Goal: Task Accomplishment & Management: Complete application form

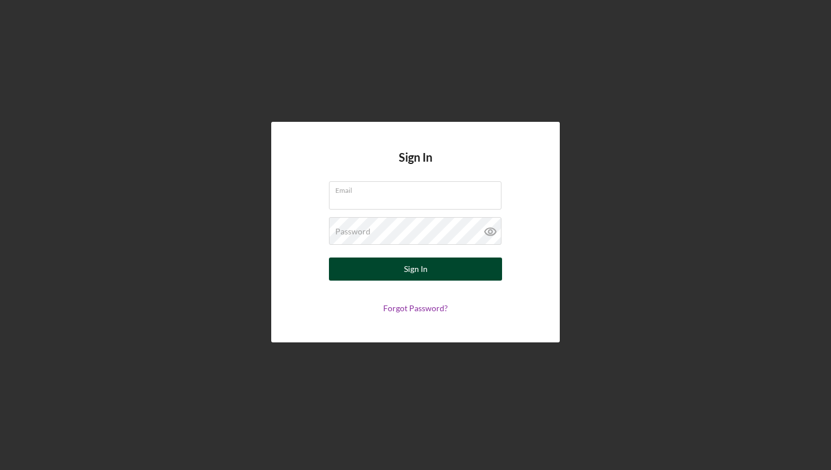
type input "[EMAIL_ADDRESS][DOMAIN_NAME]"
click at [449, 271] on button "Sign In" at bounding box center [415, 268] width 173 height 23
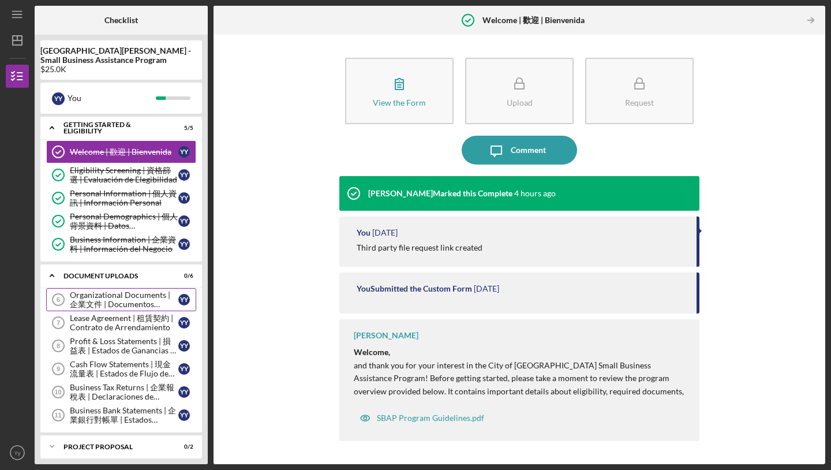
click at [161, 303] on div "Organizational Documents | 企業文件 | Documentos Organizacionales" at bounding box center [124, 299] width 108 height 18
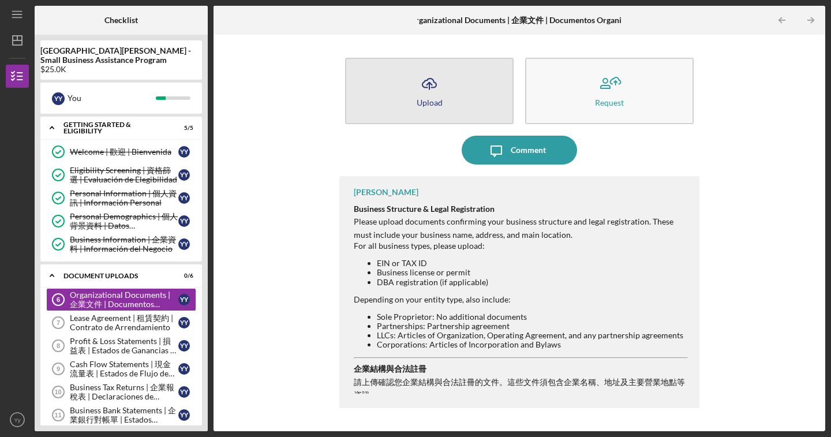
click at [399, 85] on button "Icon/Upload Upload" at bounding box center [429, 91] width 168 height 66
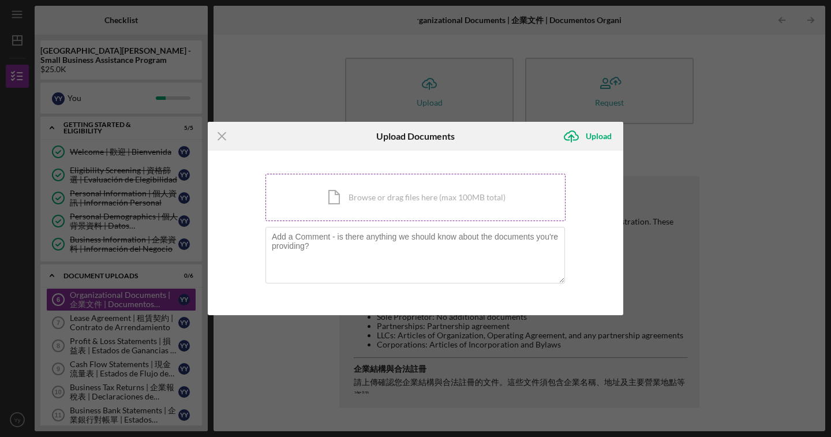
click at [371, 192] on div "Icon/Document Browse or drag files here (max 100MB total) Tap to choose files o…" at bounding box center [415, 197] width 300 height 47
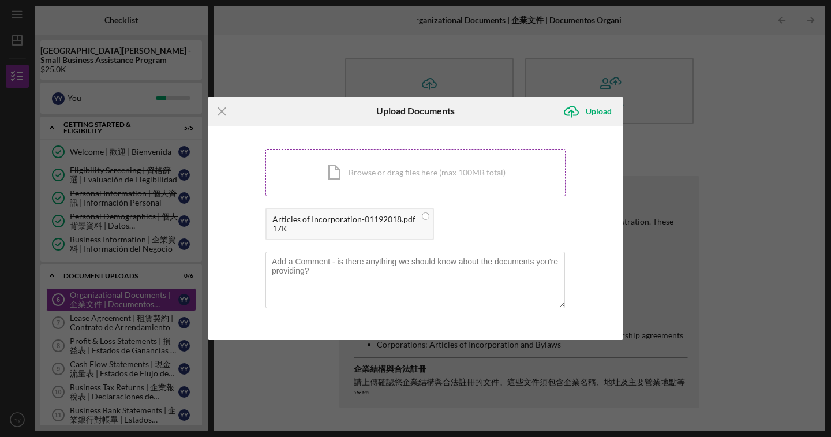
click at [444, 178] on div "Icon/Document Browse or drag files here (max 100MB total) Tap to choose files o…" at bounding box center [415, 172] width 300 height 47
click at [470, 177] on div "Icon/Document Browse or drag files here (max 100MB total) Tap to choose files o…" at bounding box center [415, 172] width 300 height 47
click at [593, 117] on div "Upload" at bounding box center [599, 111] width 26 height 23
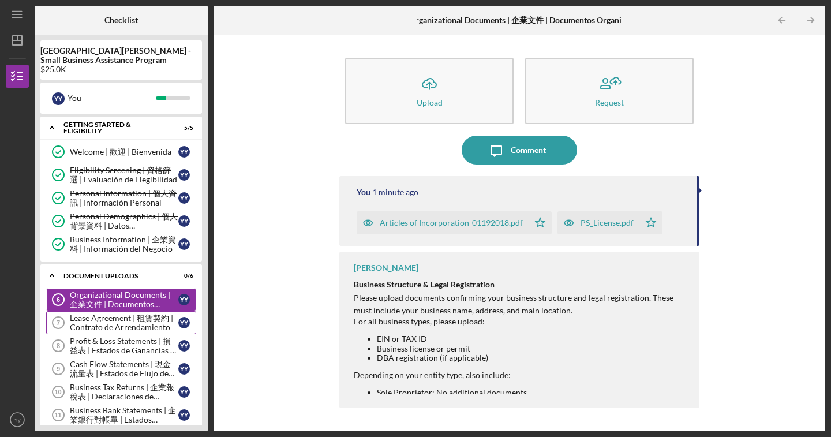
click at [102, 321] on div "Lease Agreement | 租賃契約 | Contrato de Arrendamiento" at bounding box center [124, 322] width 108 height 18
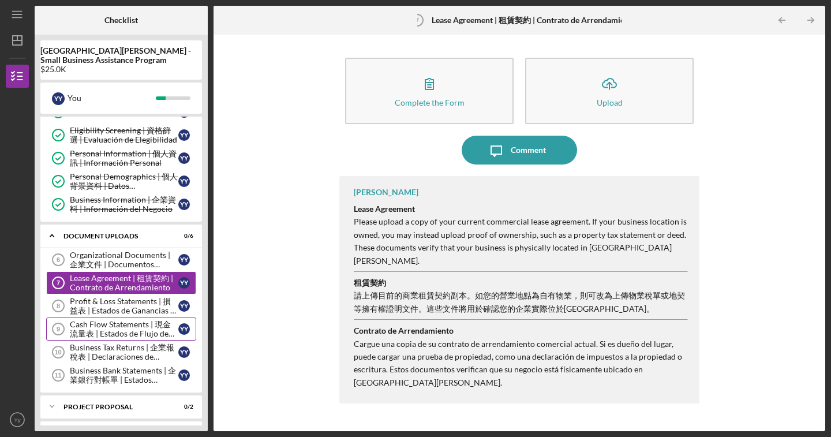
scroll to position [65, 0]
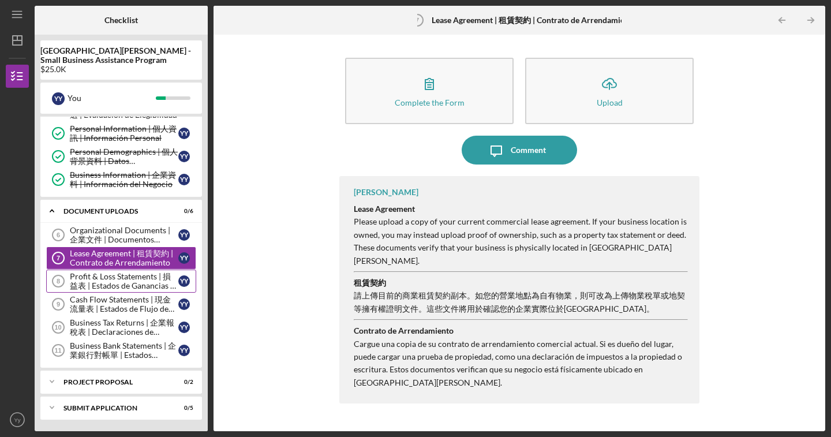
click at [116, 281] on div "Profit & Loss Statements | 損益表 | Estados de Ganancias y Pérdidas" at bounding box center [124, 281] width 108 height 18
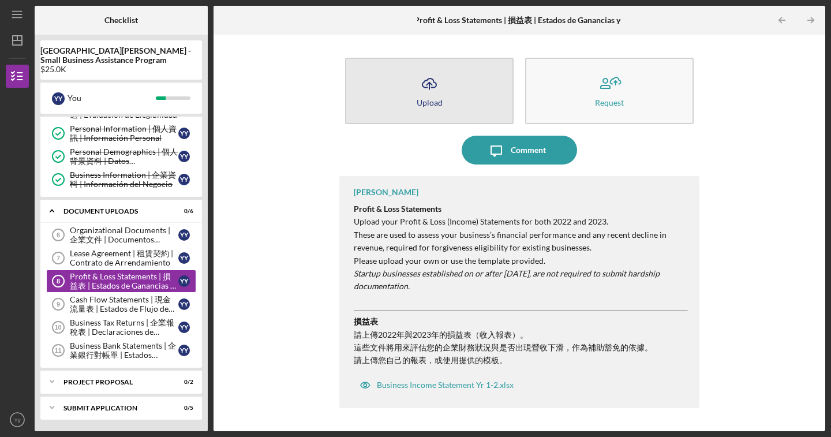
click at [417, 100] on div "Upload" at bounding box center [430, 102] width 26 height 9
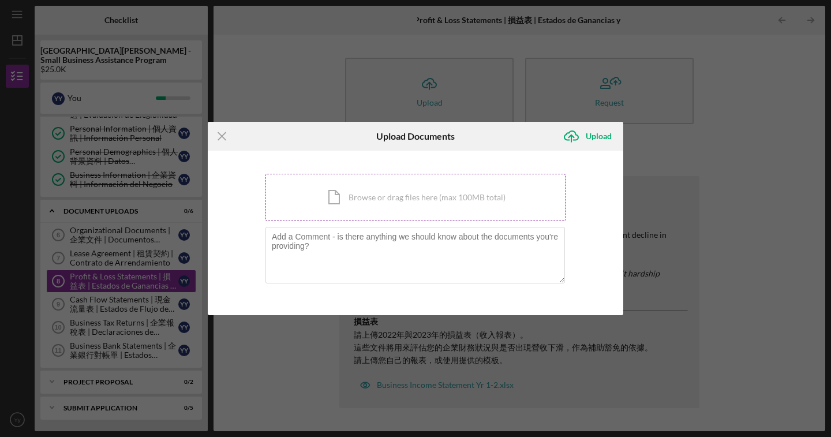
click at [344, 220] on div "Icon/Document Browse or drag files here (max 100MB total) Tap to choose files o…" at bounding box center [415, 197] width 300 height 47
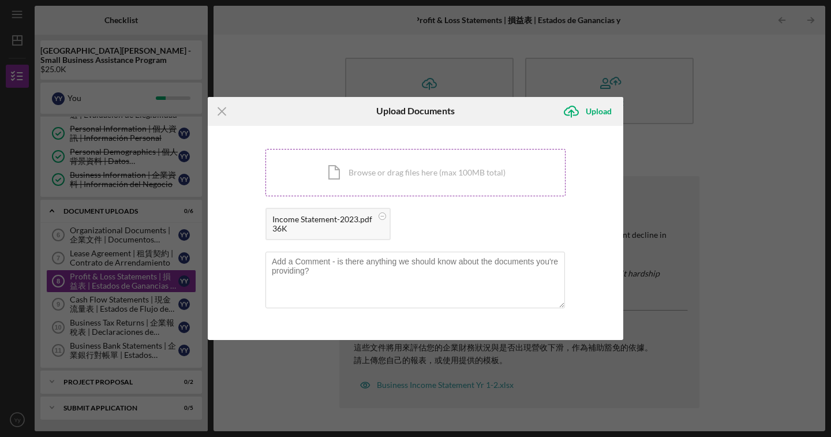
click at [381, 172] on div "Icon/Document Browse or drag files here (max 100MB total) Tap to choose files o…" at bounding box center [415, 172] width 300 height 47
click at [583, 114] on icon "Icon/Upload" at bounding box center [571, 111] width 29 height 29
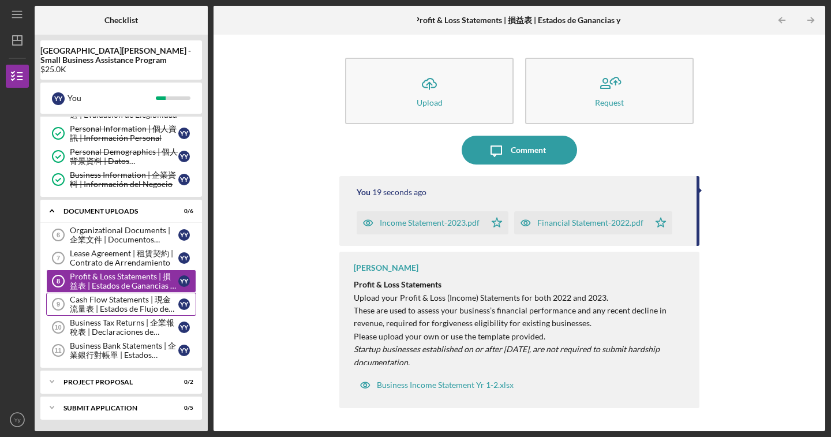
click at [117, 299] on div "Cash Flow Statements | 現金流量表 | Estados de Flujo de Efectivo" at bounding box center [124, 304] width 108 height 18
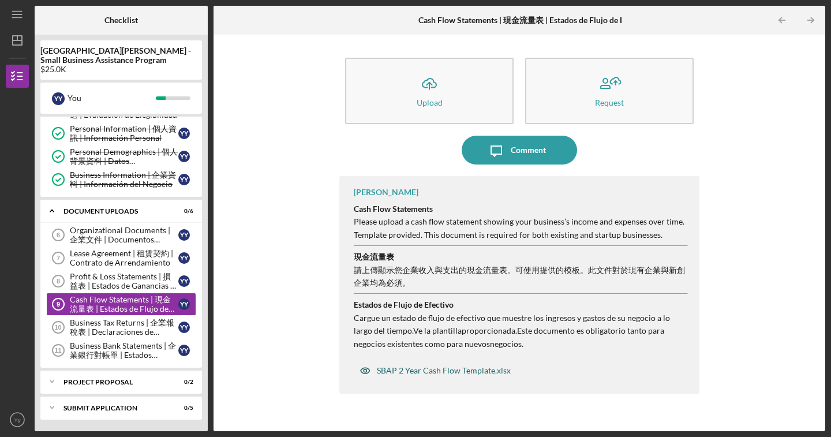
click at [468, 369] on div "SBAP 2 Year Cash Flow Template.xlsx" at bounding box center [444, 370] width 134 height 9
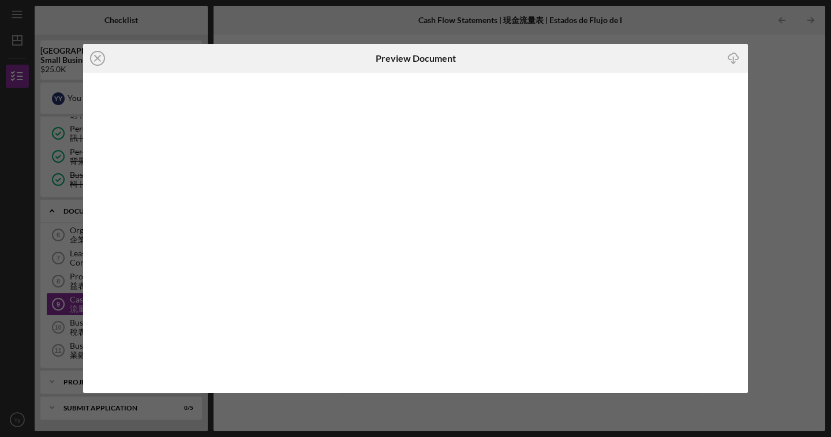
click at [786, 132] on div "Icon/Close Preview Document Icon/Download" at bounding box center [415, 218] width 831 height 437
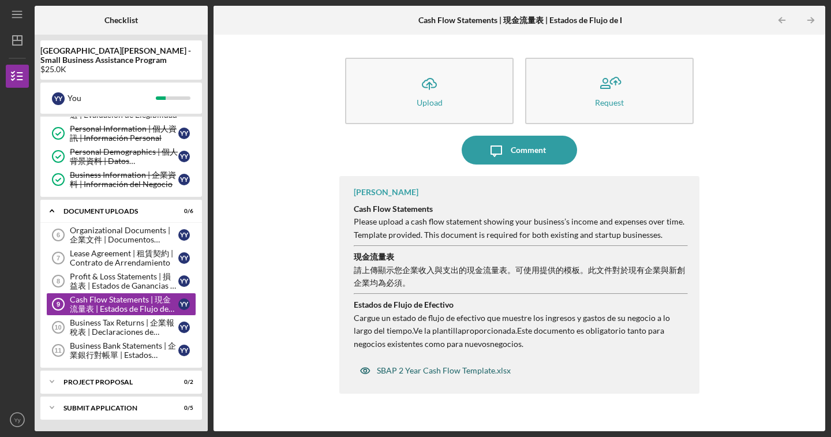
click at [433, 373] on div "SBAP 2 Year Cash Flow Template.xlsx" at bounding box center [444, 370] width 134 height 9
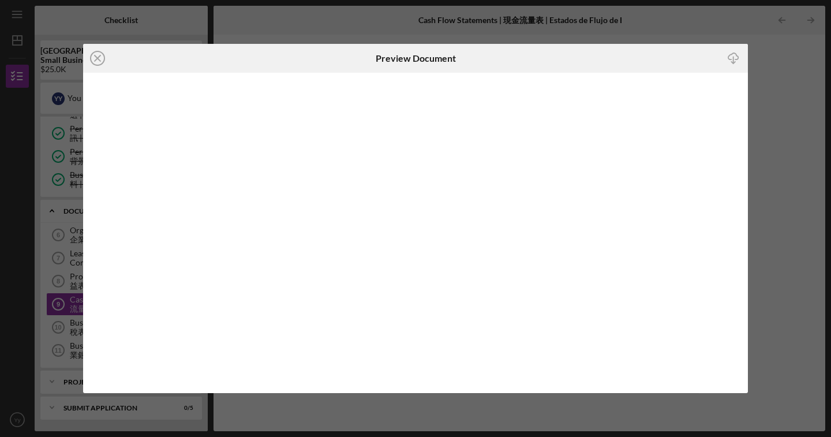
click at [785, 103] on div "Icon/Close Preview Document Icon/Download" at bounding box center [415, 218] width 831 height 437
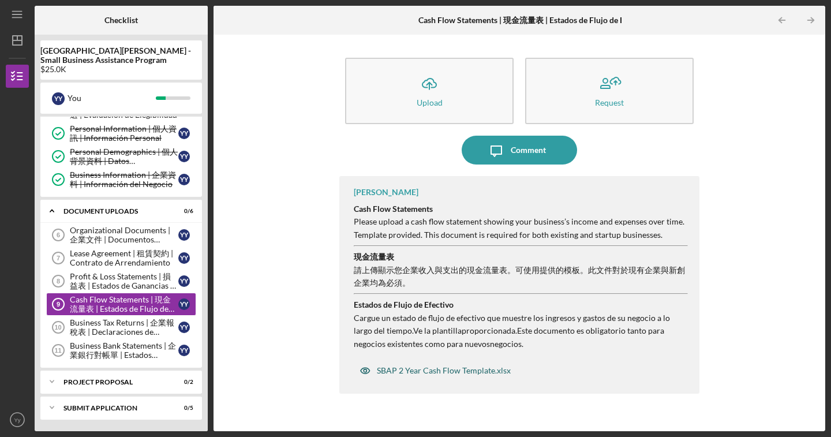
click at [447, 371] on div "SBAP 2 Year Cash Flow Template.xlsx" at bounding box center [444, 370] width 134 height 9
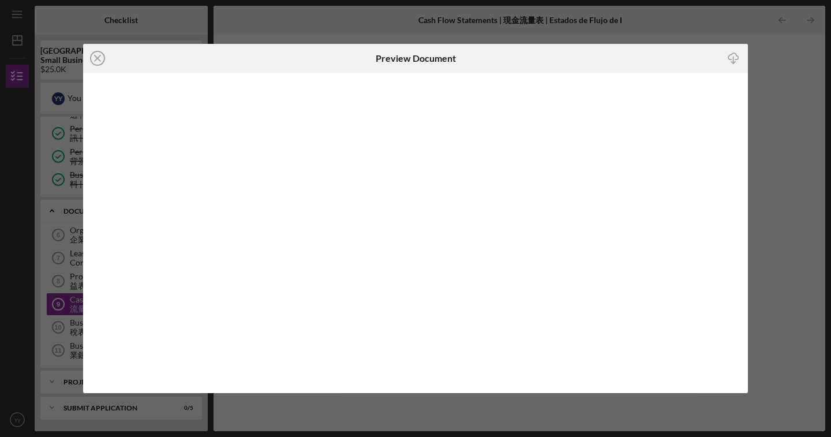
click at [768, 102] on div "Icon/Close Preview Document Icon/Download" at bounding box center [415, 218] width 831 height 437
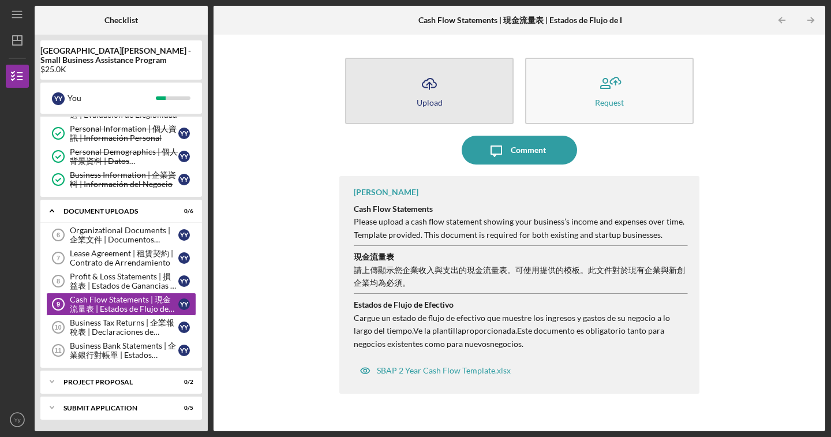
click at [423, 79] on icon "Icon/Upload" at bounding box center [429, 83] width 29 height 29
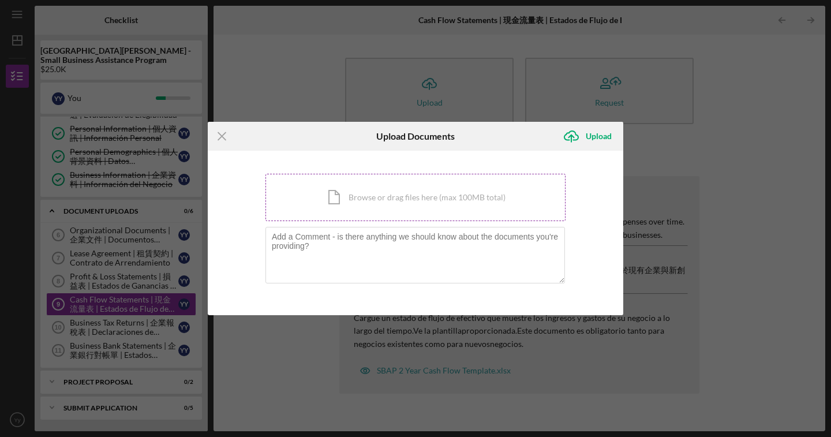
click at [392, 201] on div "Icon/Document Browse or drag files here (max 100MB total) Tap to choose files o…" at bounding box center [415, 197] width 300 height 47
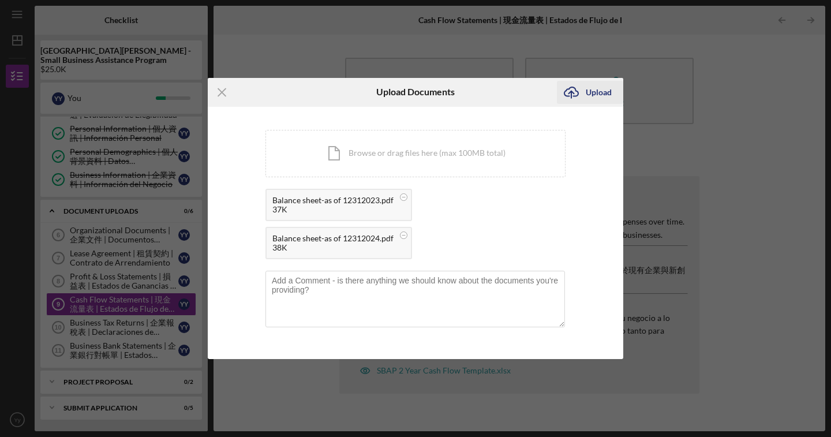
click at [604, 92] on div "Upload" at bounding box center [599, 92] width 26 height 23
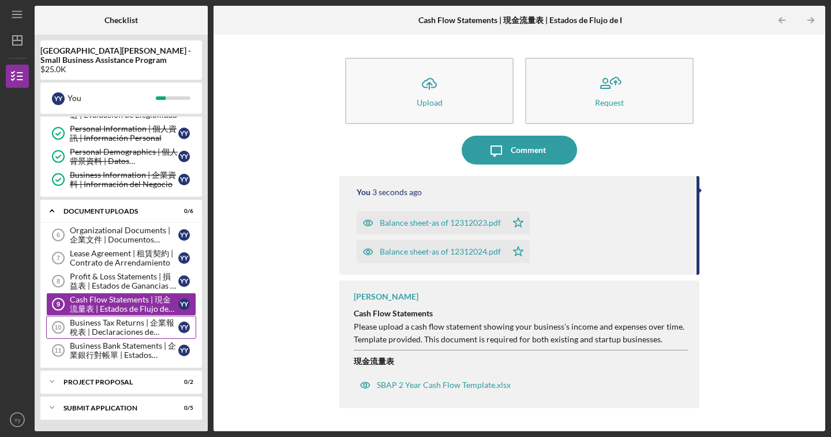
click at [141, 327] on div "Business Tax Returns | 企業報稅表 | Declaraciones de Impuestos del Negocio" at bounding box center [124, 327] width 108 height 18
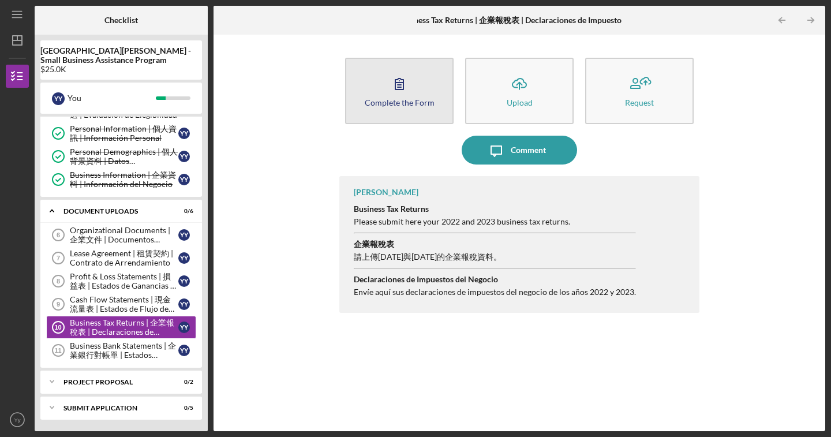
click at [411, 93] on icon "button" at bounding box center [399, 83] width 29 height 29
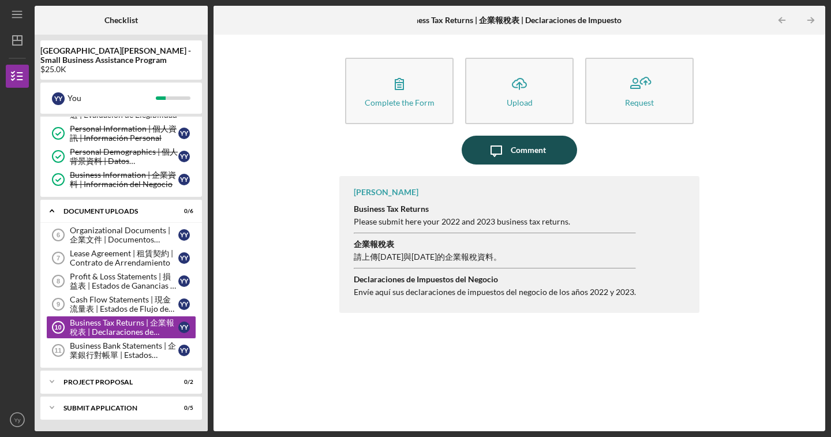
click at [508, 150] on icon "Icon/Message" at bounding box center [496, 150] width 29 height 29
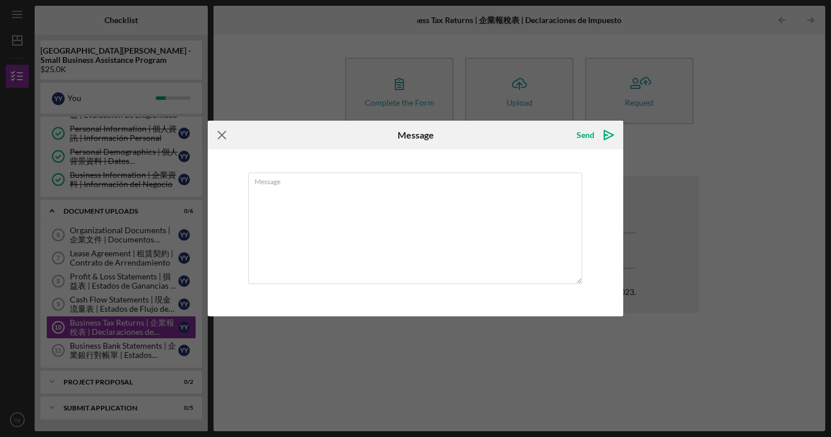
click at [222, 136] on icon "Icon/Menu Close" at bounding box center [222, 135] width 29 height 29
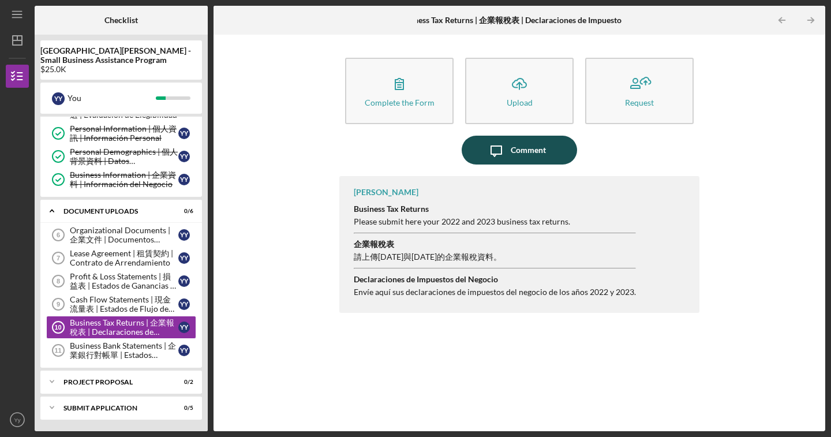
click at [539, 145] on div "Comment" at bounding box center [528, 150] width 35 height 29
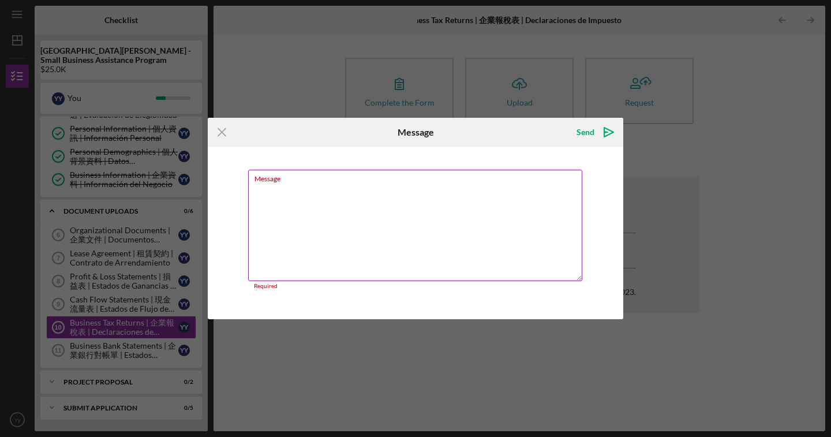
click at [336, 212] on textarea "Message" at bounding box center [415, 225] width 334 height 111
click at [216, 134] on icon "Icon/Menu Close" at bounding box center [222, 132] width 29 height 29
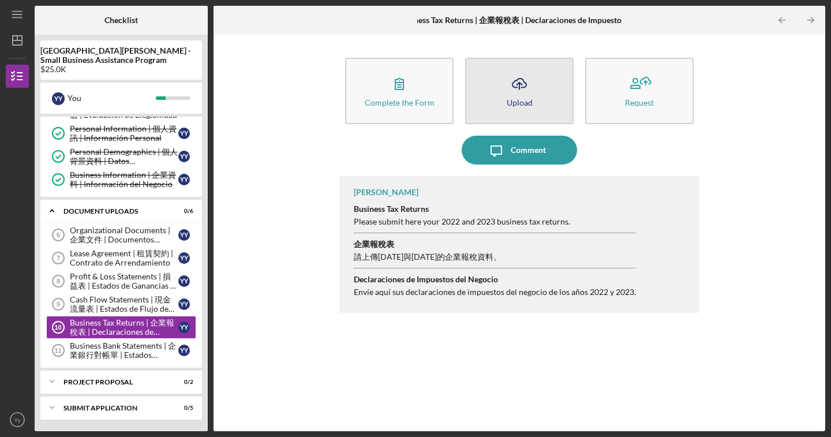
click at [498, 97] on button "Icon/Upload Upload" at bounding box center [519, 91] width 108 height 66
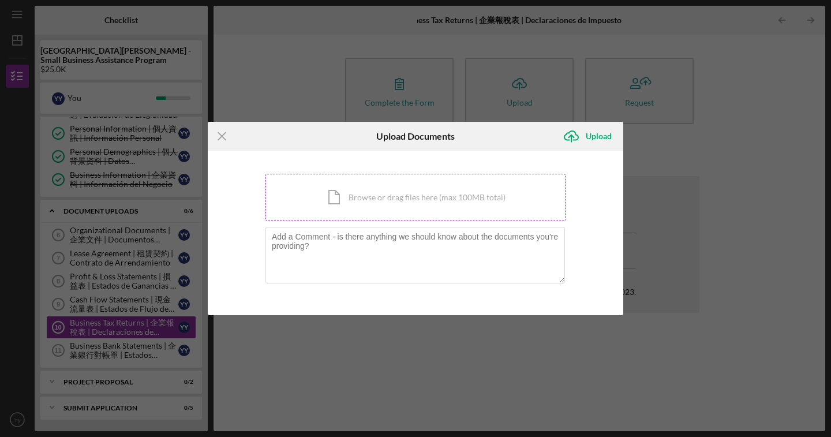
click at [331, 198] on div "Icon/Document Browse or drag files here (max 100MB total) Tap to choose files o…" at bounding box center [415, 197] width 300 height 47
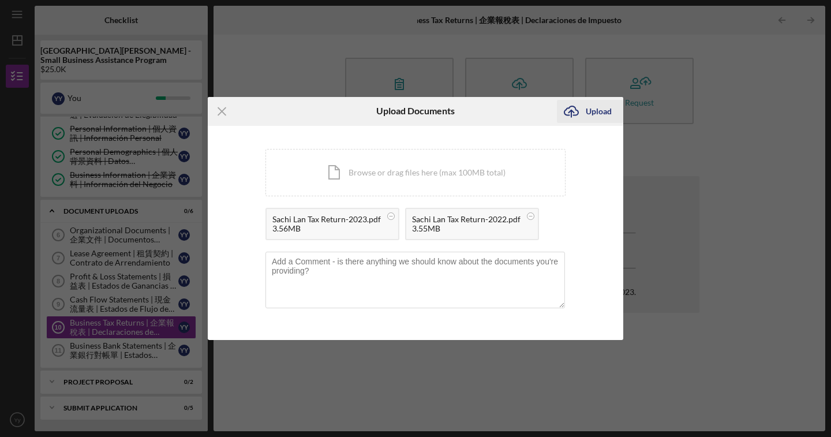
click at [586, 111] on div "Upload" at bounding box center [599, 111] width 26 height 23
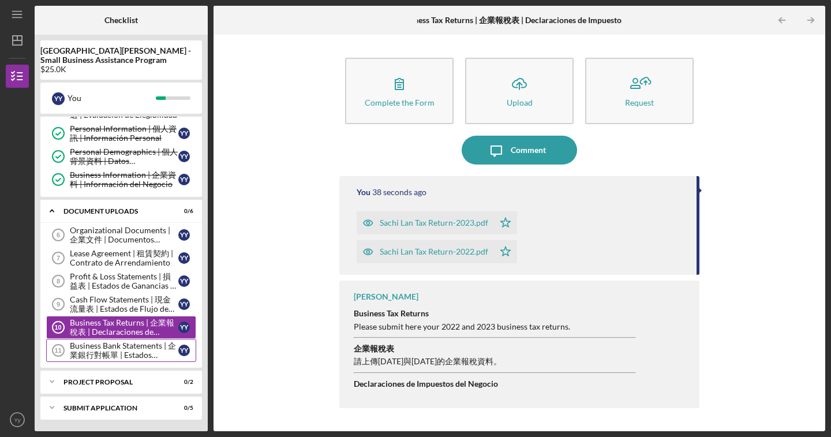
click at [131, 353] on div "Business Bank Statements | 企業銀行對帳單 | Estados Bancarios del Negocio" at bounding box center [124, 350] width 108 height 18
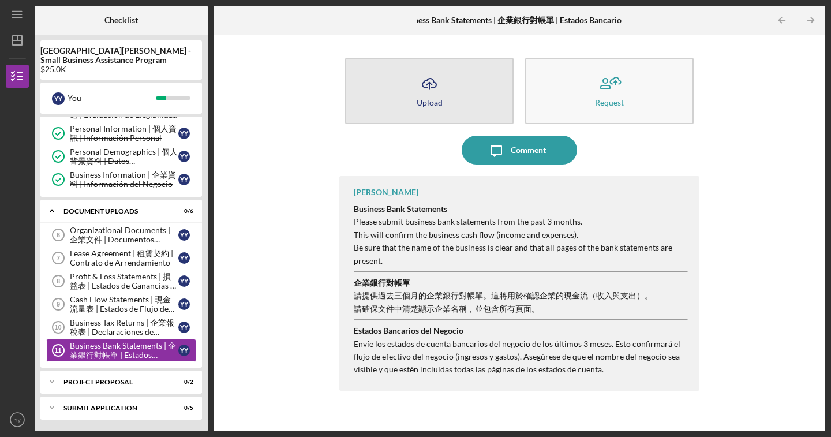
click at [461, 104] on button "Icon/Upload Upload" at bounding box center [429, 91] width 168 height 66
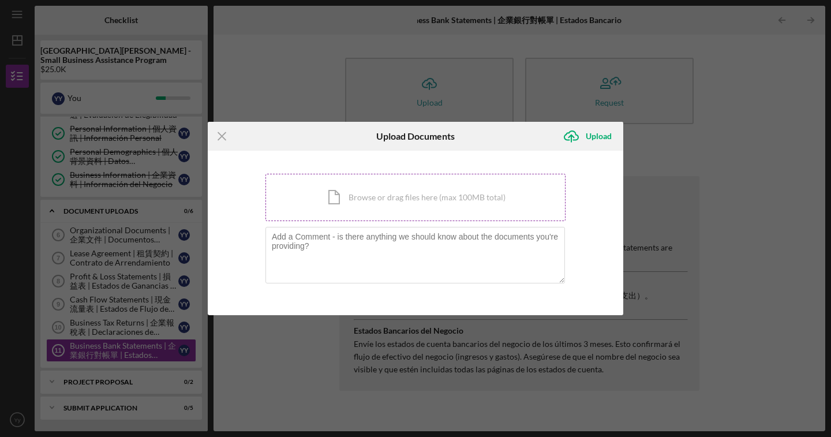
click at [373, 193] on div "Icon/Document Browse or drag files here (max 100MB total) Tap to choose files o…" at bounding box center [415, 197] width 300 height 47
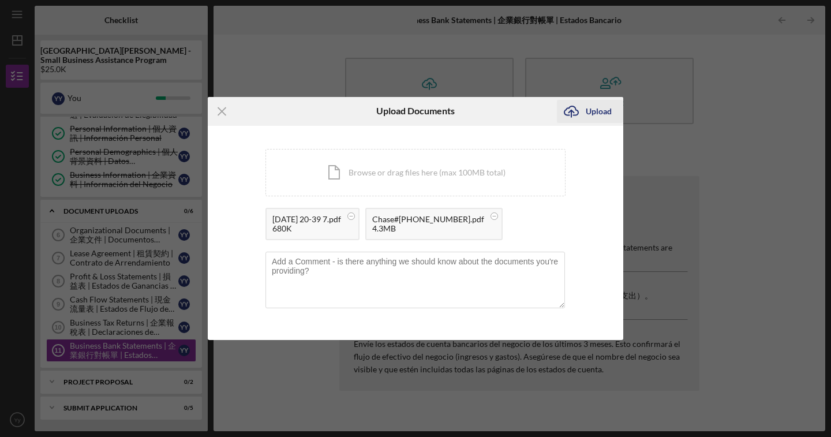
click at [601, 114] on div "Upload" at bounding box center [599, 111] width 26 height 23
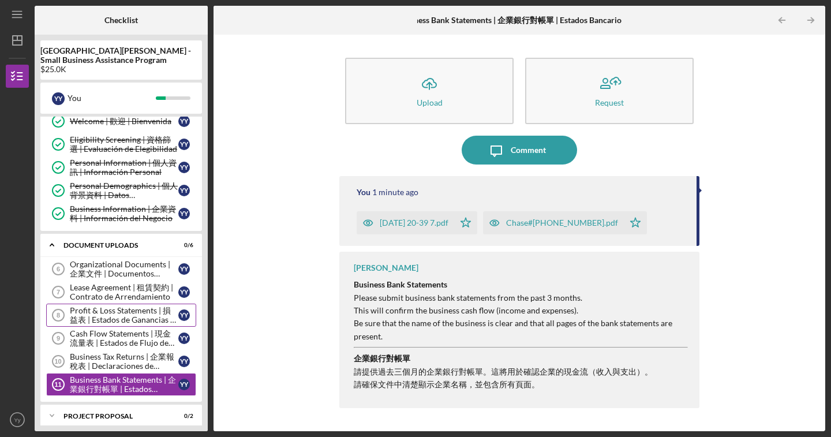
scroll to position [65, 0]
